Goal: Information Seeking & Learning: Learn about a topic

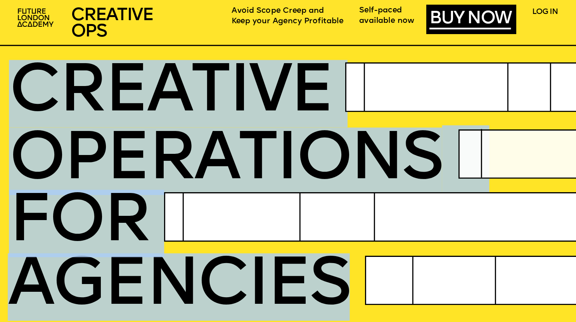
drag, startPoint x: 22, startPoint y: 86, endPoint x: 343, endPoint y: 275, distance: 372.2
click at [343, 275] on span "AGENCIES" at bounding box center [179, 287] width 342 height 67
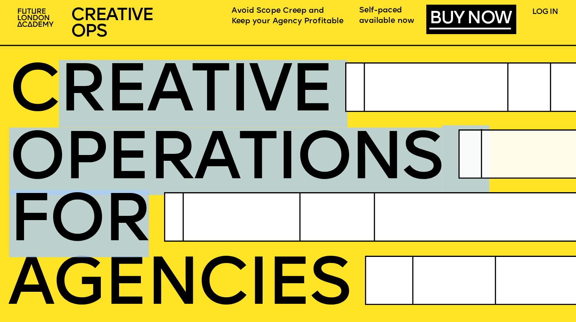
drag, startPoint x: 36, startPoint y: 93, endPoint x: 367, endPoint y: 274, distance: 376.9
click at [367, 274] on icon at bounding box center [511, 281] width 293 height 50
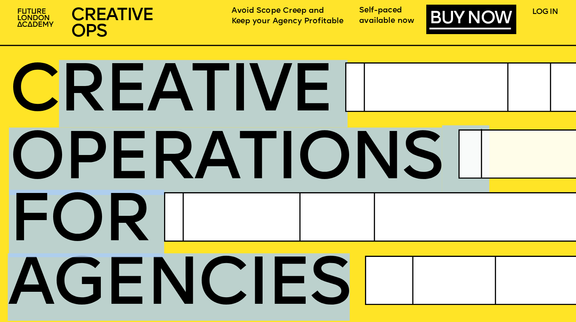
drag, startPoint x: 347, startPoint y: 283, endPoint x: 34, endPoint y: 101, distance: 362.3
click at [34, 101] on span "CREATIVE" at bounding box center [170, 93] width 323 height 67
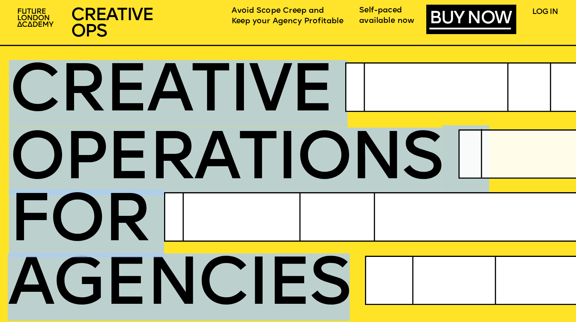
drag, startPoint x: 24, startPoint y: 92, endPoint x: 340, endPoint y: 295, distance: 375.7
click at [340, 295] on span "AGENCIES" at bounding box center [179, 287] width 342 height 67
